Goal: Task Accomplishment & Management: Manage account settings

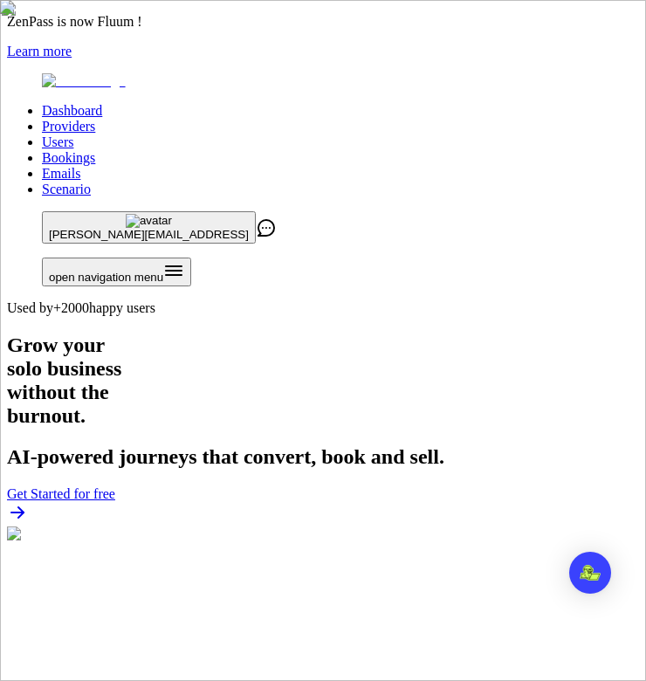
click at [184, 260] on icon "Open menu" at bounding box center [173, 270] width 21 height 21
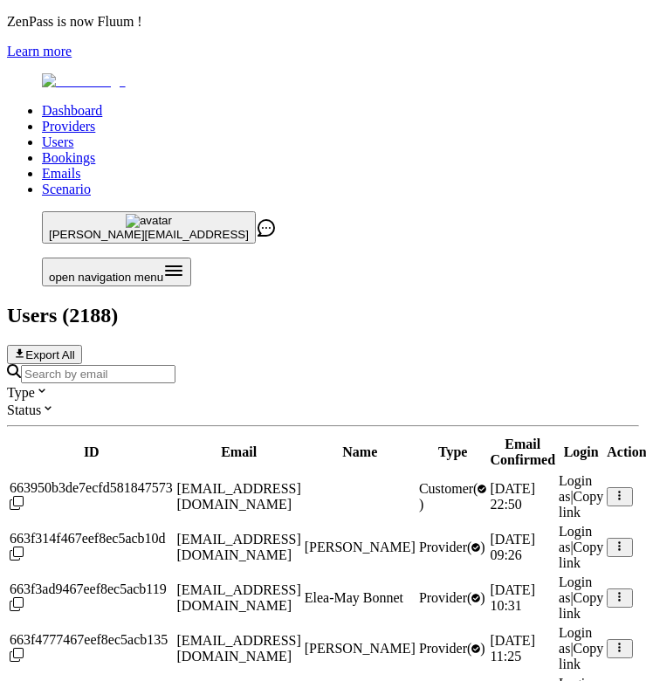
click at [95, 365] on input "Search by email" at bounding box center [98, 374] width 155 height 18
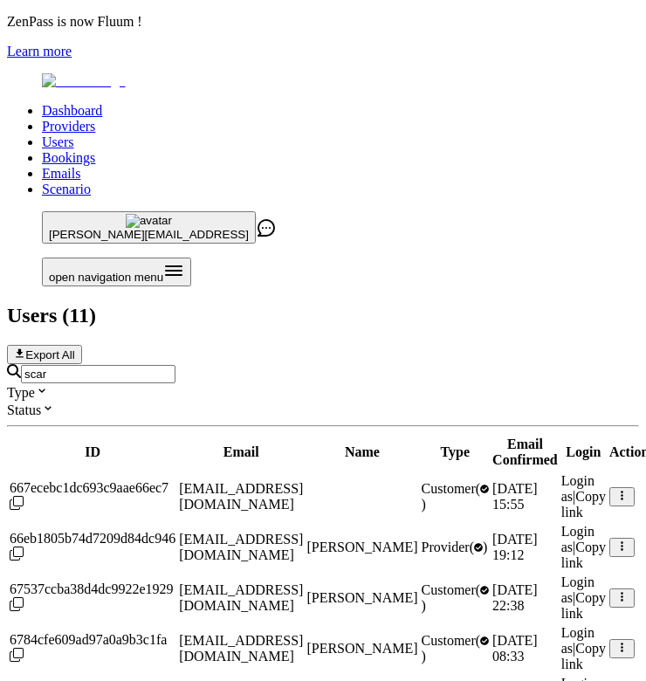
scroll to position [0, 209]
type input "scar"
